Goal: Obtain resource: Download file/media

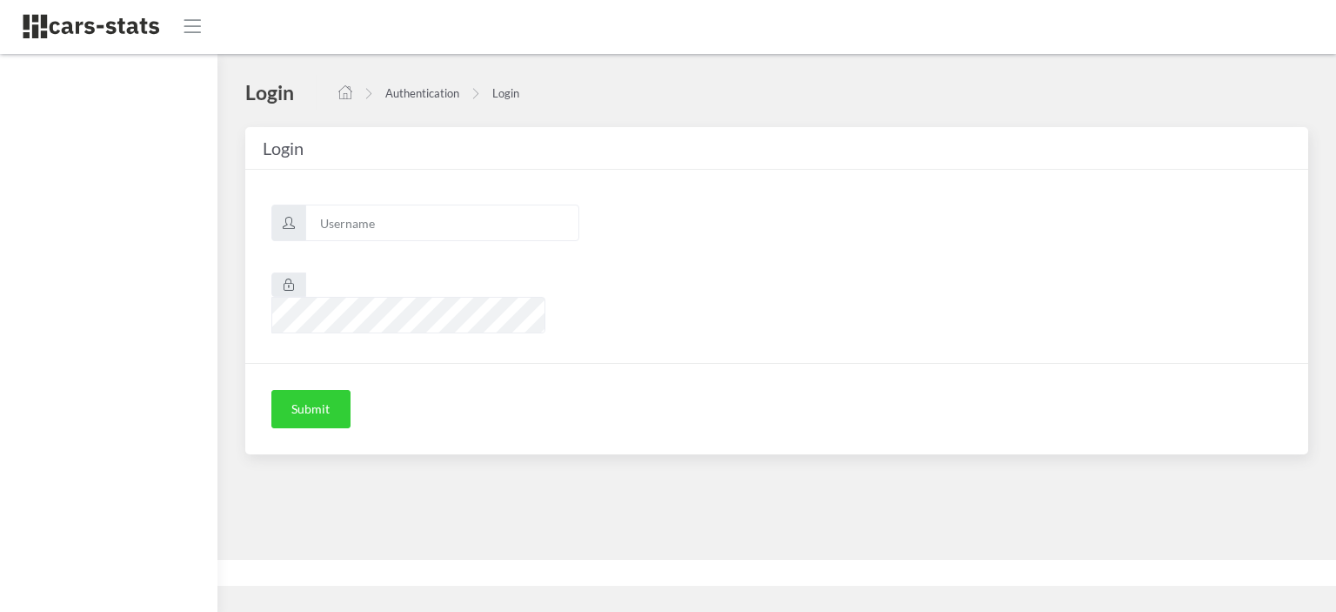
scroll to position [13, 13]
type input "awt"
click at [328, 390] on button "Submit" at bounding box center [310, 409] width 79 height 38
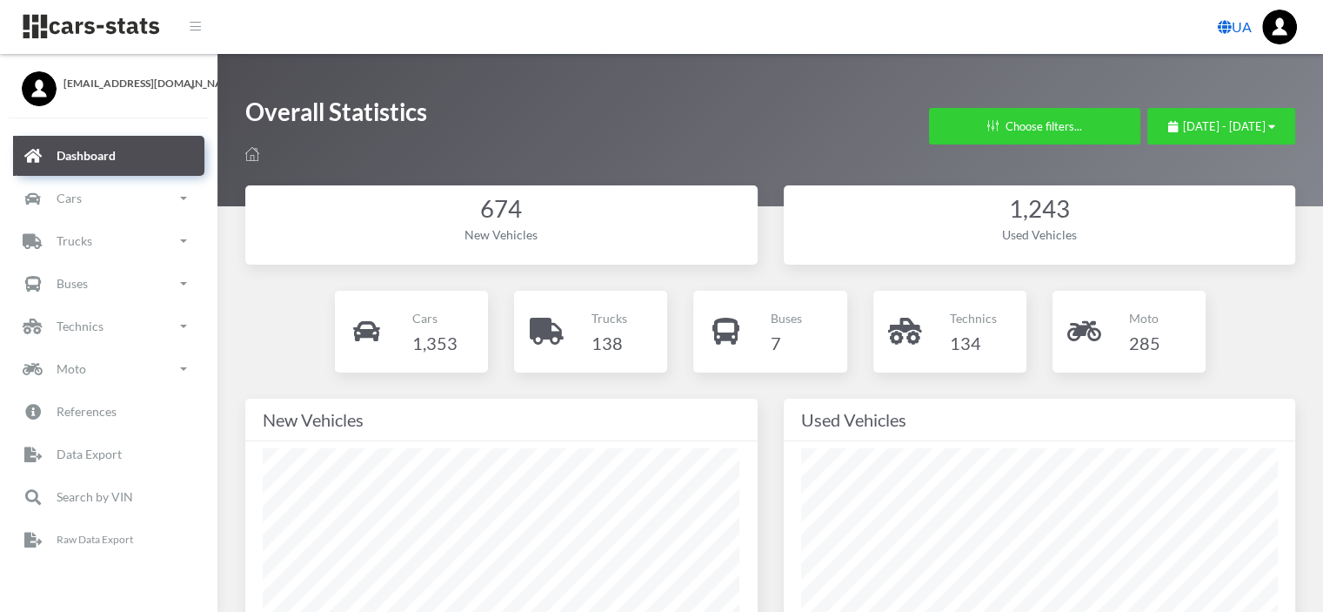
click at [1238, 35] on link "UA" at bounding box center [1235, 27] width 48 height 35
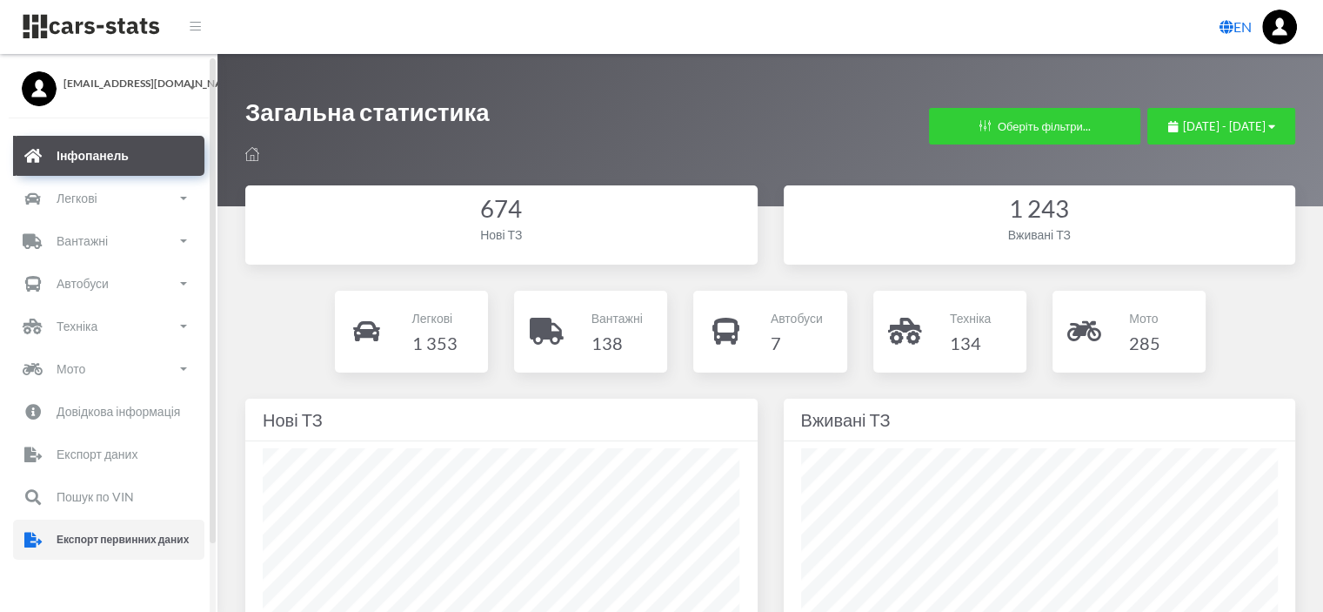
click at [79, 532] on p "Експорт первинних даних" at bounding box center [123, 539] width 132 height 19
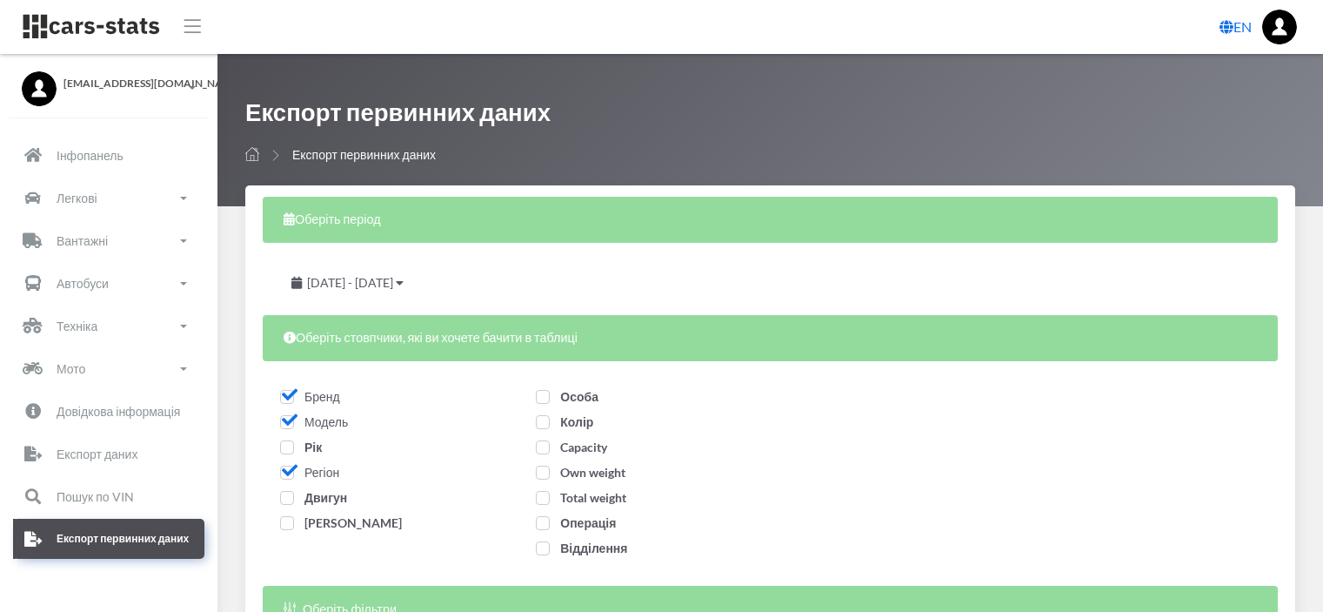
select select
click at [404, 281] on icon at bounding box center [400, 283] width 8 height 12
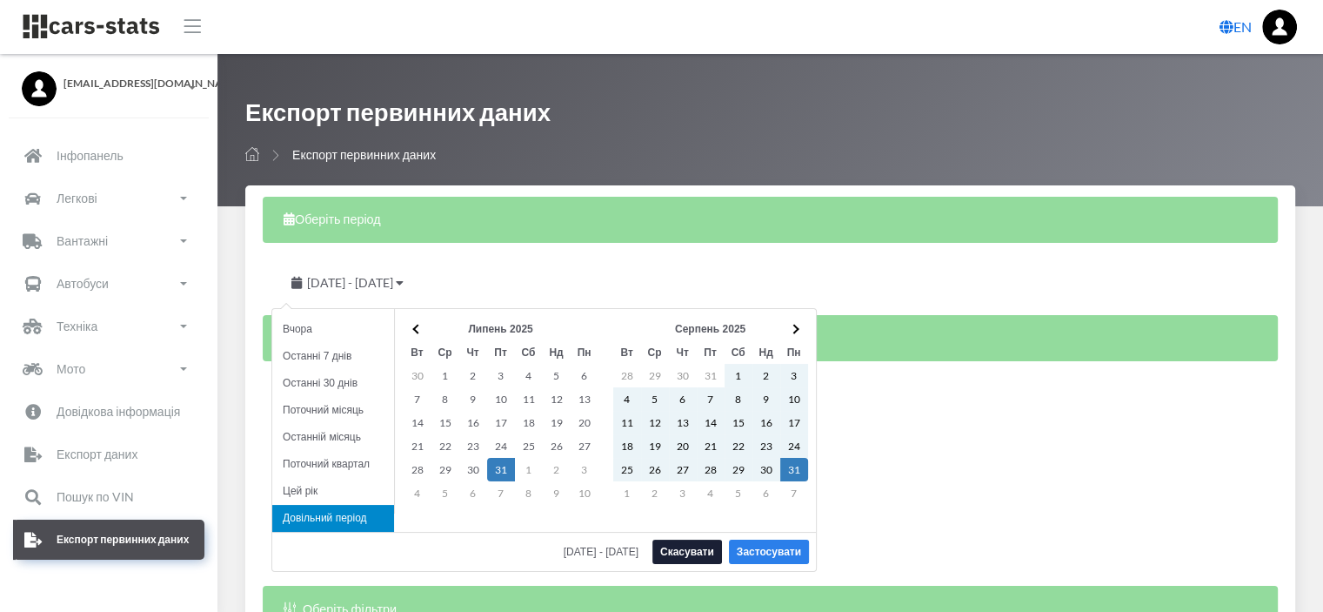
click at [754, 552] on button "Застосувати" at bounding box center [769, 551] width 80 height 24
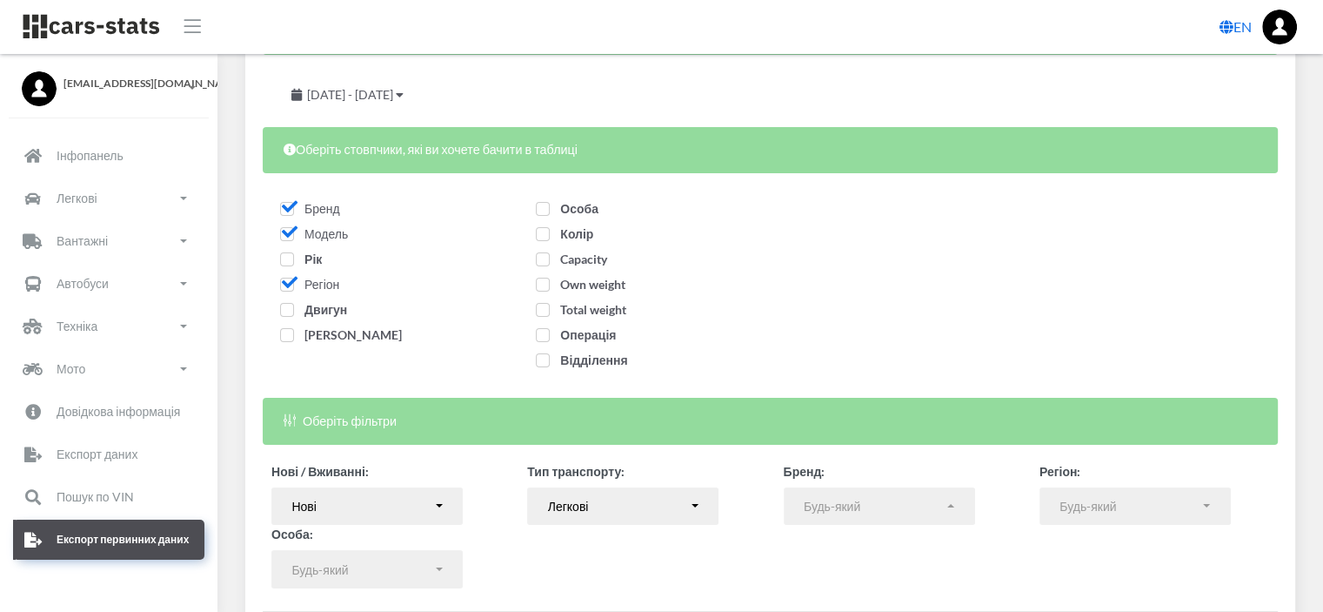
scroll to position [319, 0]
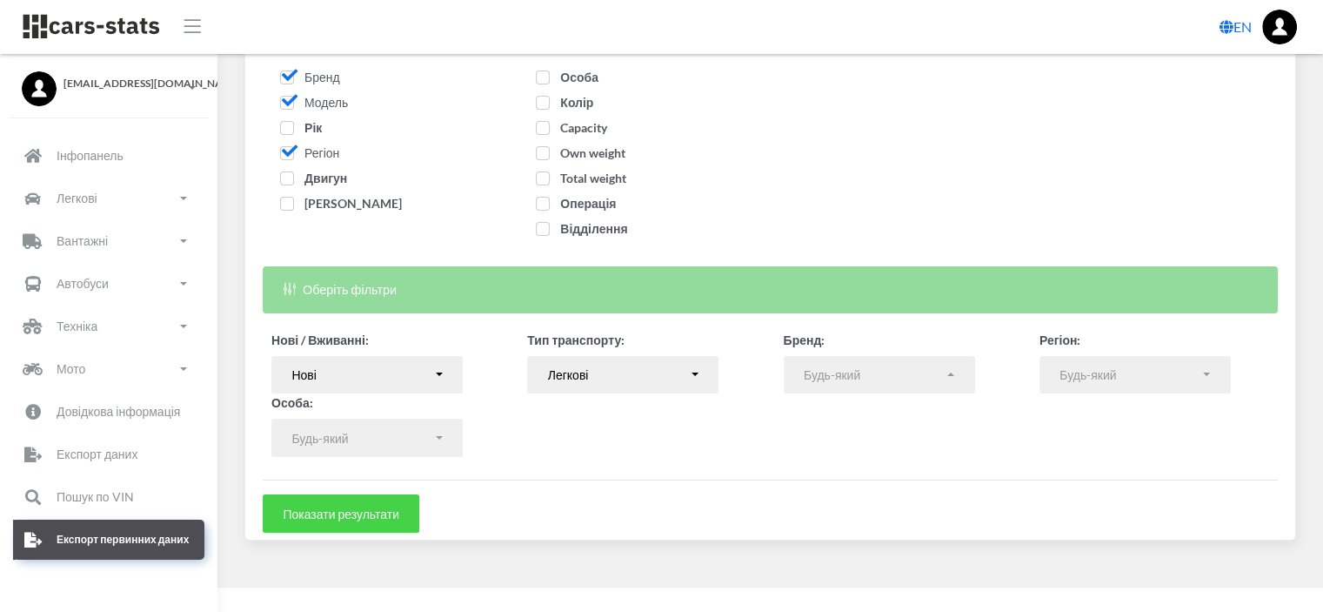
click at [358, 511] on button "Показати результати" at bounding box center [341, 513] width 157 height 38
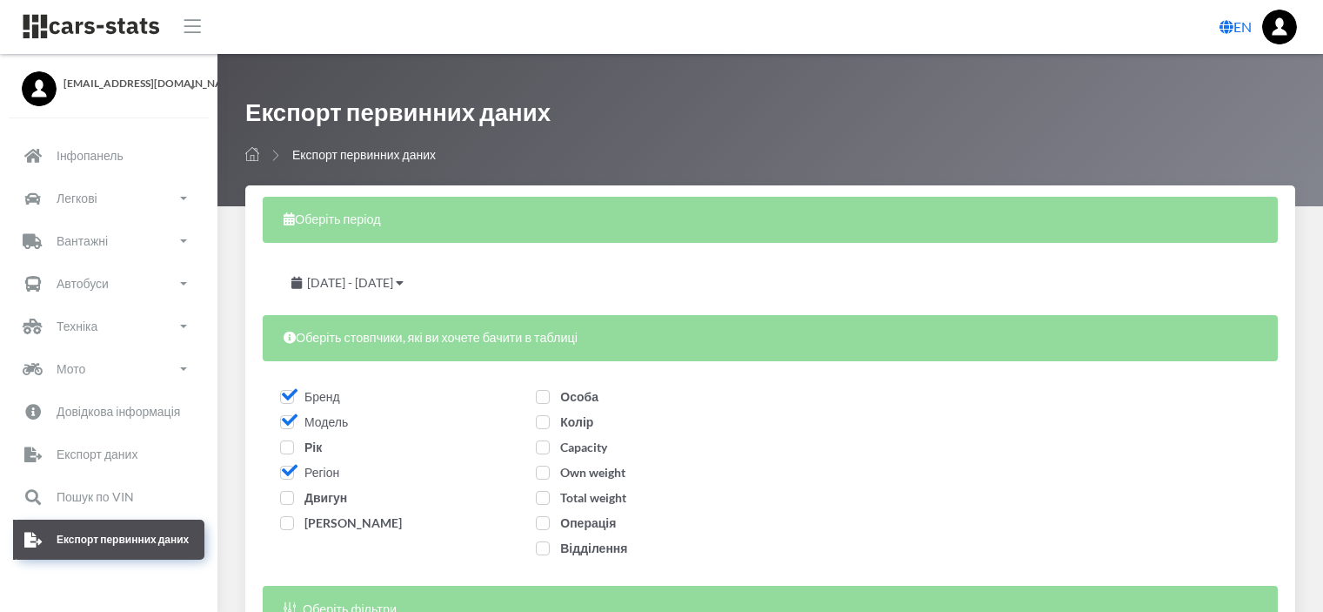
select select
select select "50"
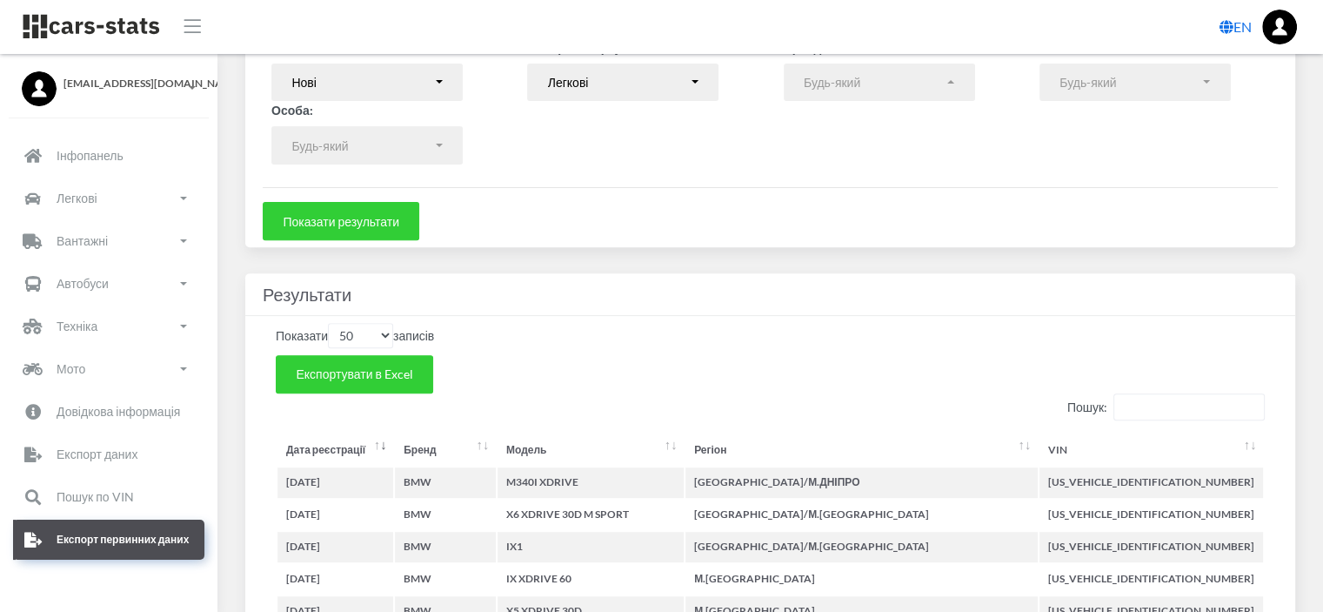
scroll to position [609, 0]
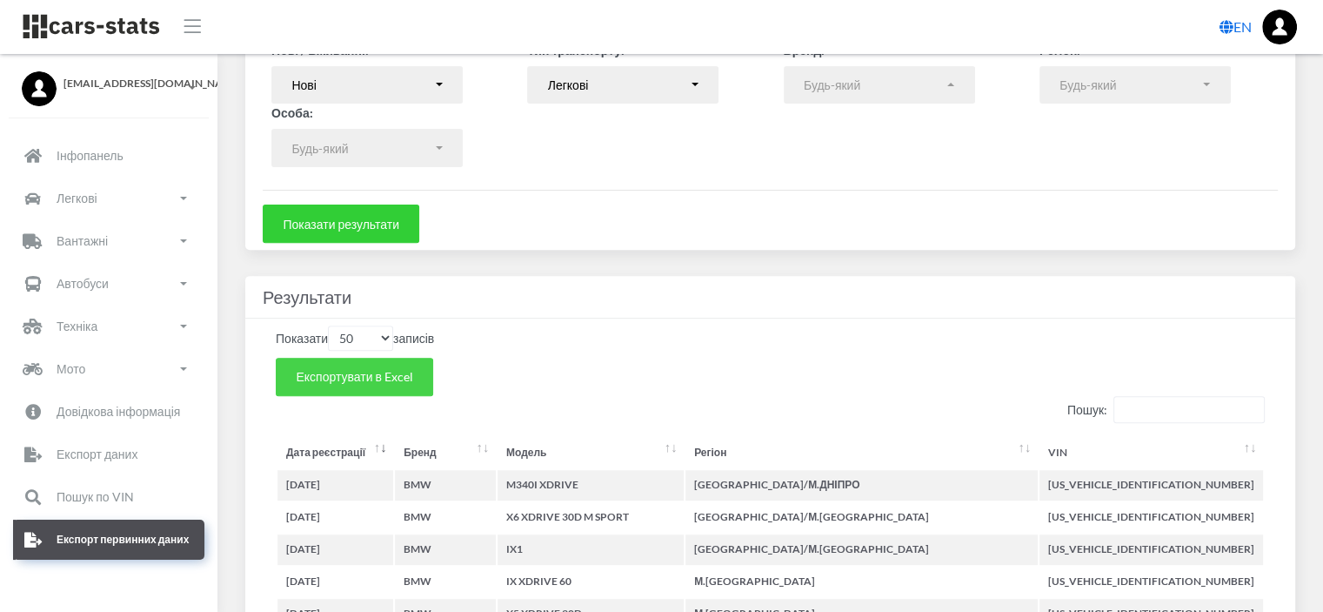
click at [376, 370] on span "Експортувати в Excel" at bounding box center [354, 376] width 117 height 15
